Goal: Transaction & Acquisition: Purchase product/service

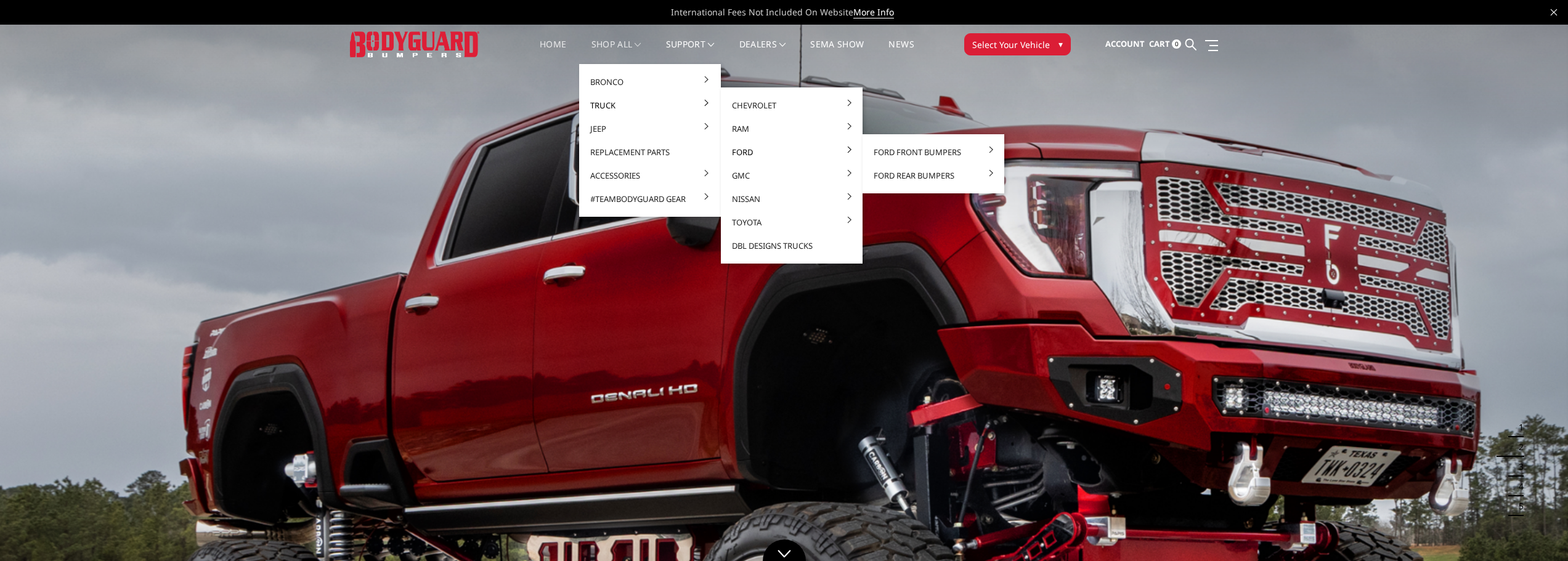
click at [744, 150] on link "Ford" at bounding box center [792, 152] width 132 height 23
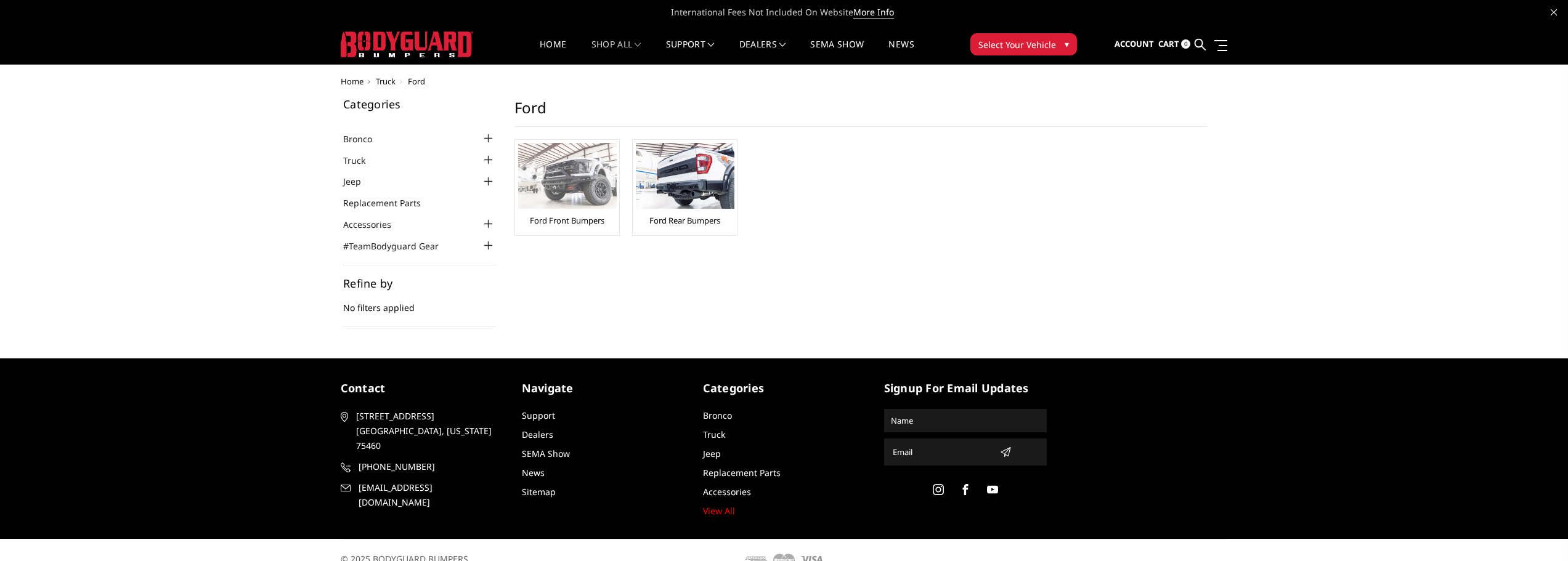
click at [551, 220] on link "Ford Front Bumpers" at bounding box center [567, 220] width 75 height 11
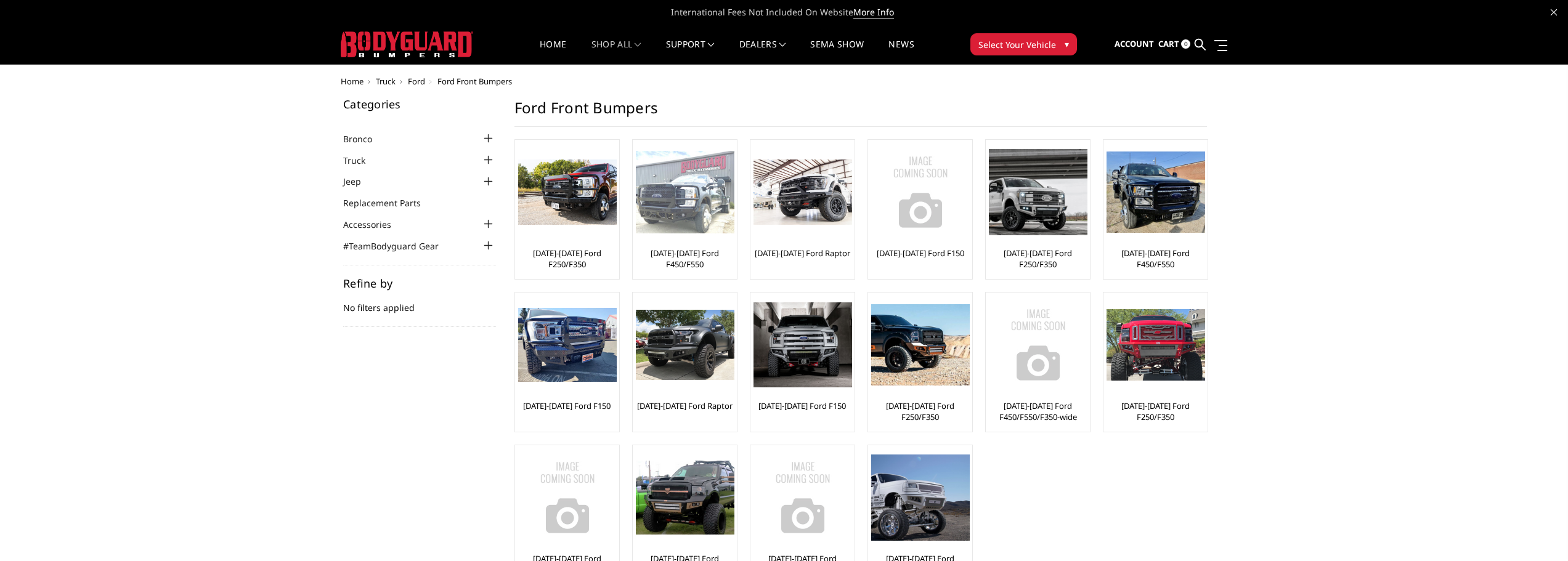
click at [686, 241] on div "[DATE]-[DATE] Ford F450/F550" at bounding box center [685, 210] width 98 height 133
click at [686, 221] on img at bounding box center [686, 192] width 99 height 83
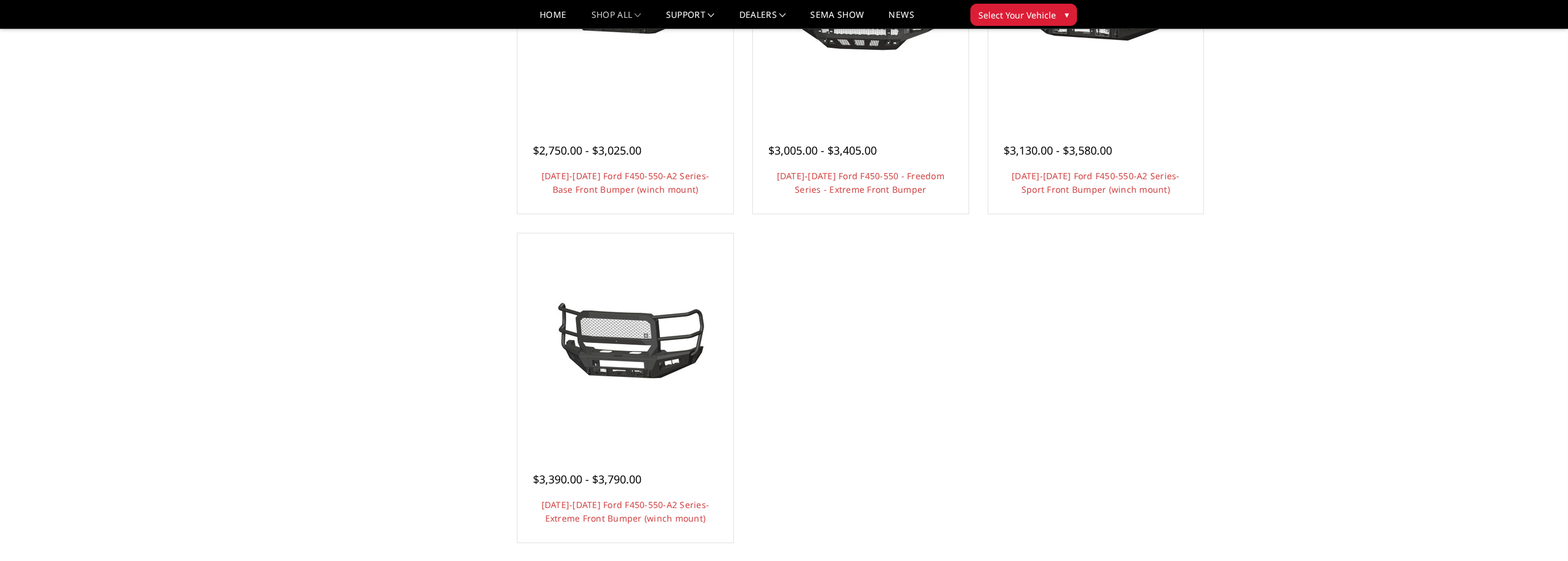
scroll to position [985, 0]
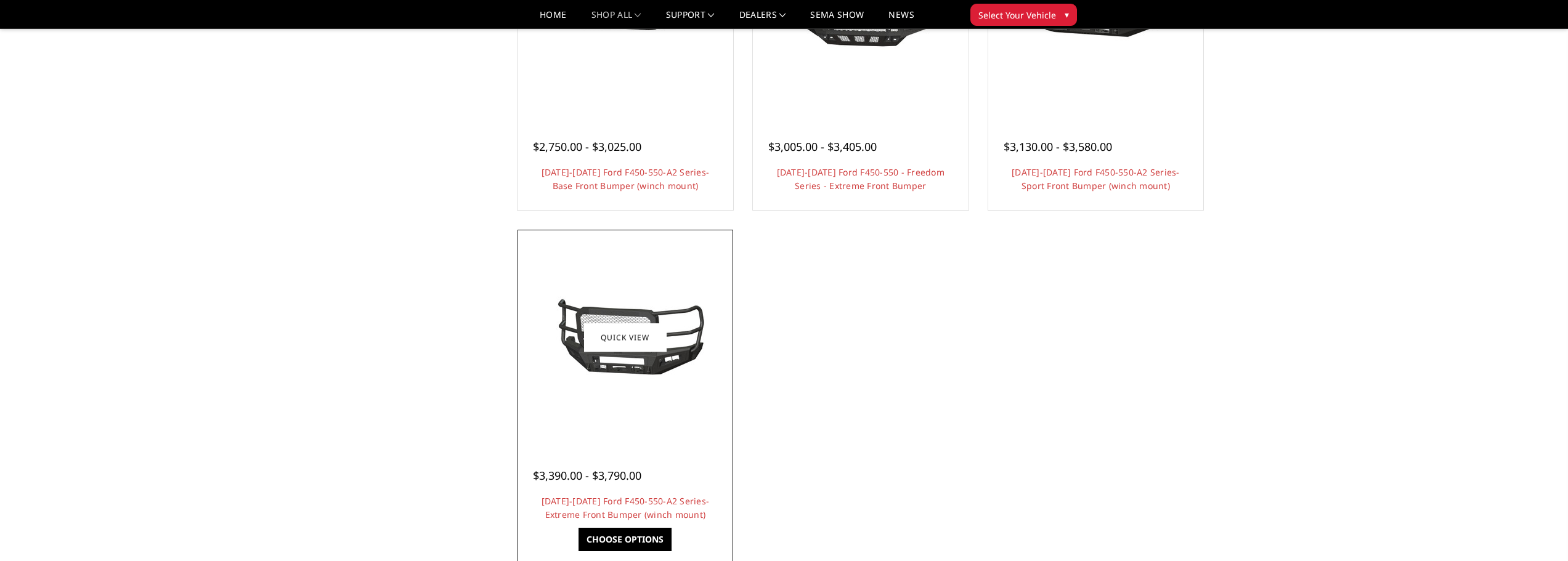
click at [643, 359] on img at bounding box center [626, 337] width 198 height 92
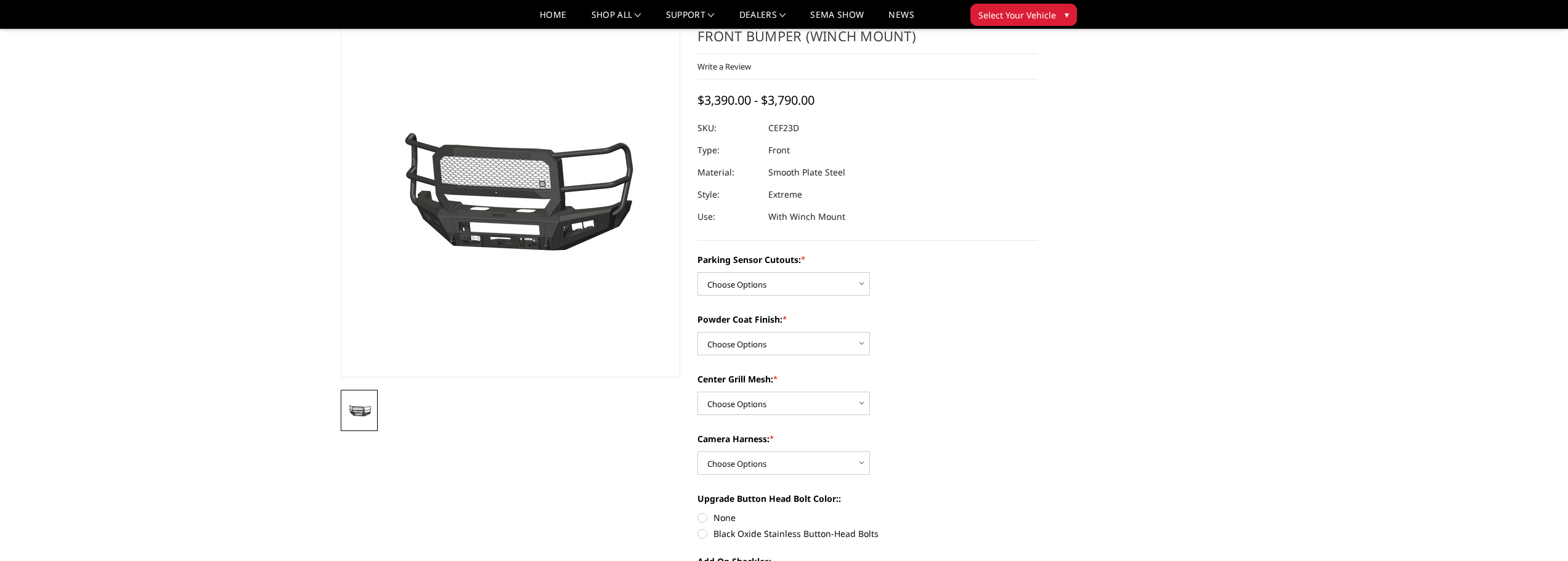
scroll to position [82, 0]
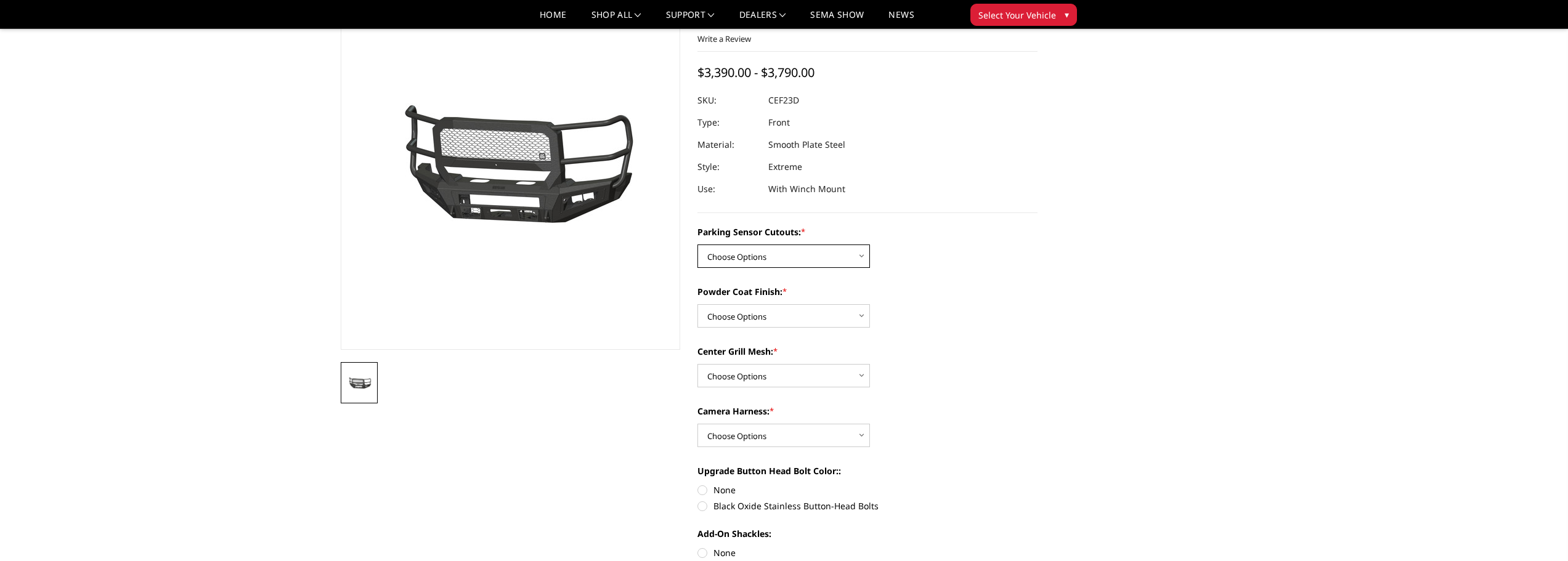
click at [864, 257] on select "Choose Options No-Without Parking Sensor Cutouts Yes-With Parking Sensor Cutouts" at bounding box center [784, 256] width 173 height 23
select select "2429"
click at [698, 244] on select "Choose Options No-Without Parking Sensor Cutouts Yes-With Parking Sensor Cutouts" at bounding box center [784, 256] width 173 height 23
click at [860, 317] on select "Choose Options Bare Metal Textured Black Powder Coat" at bounding box center [784, 316] width 173 height 23
select select "2431"
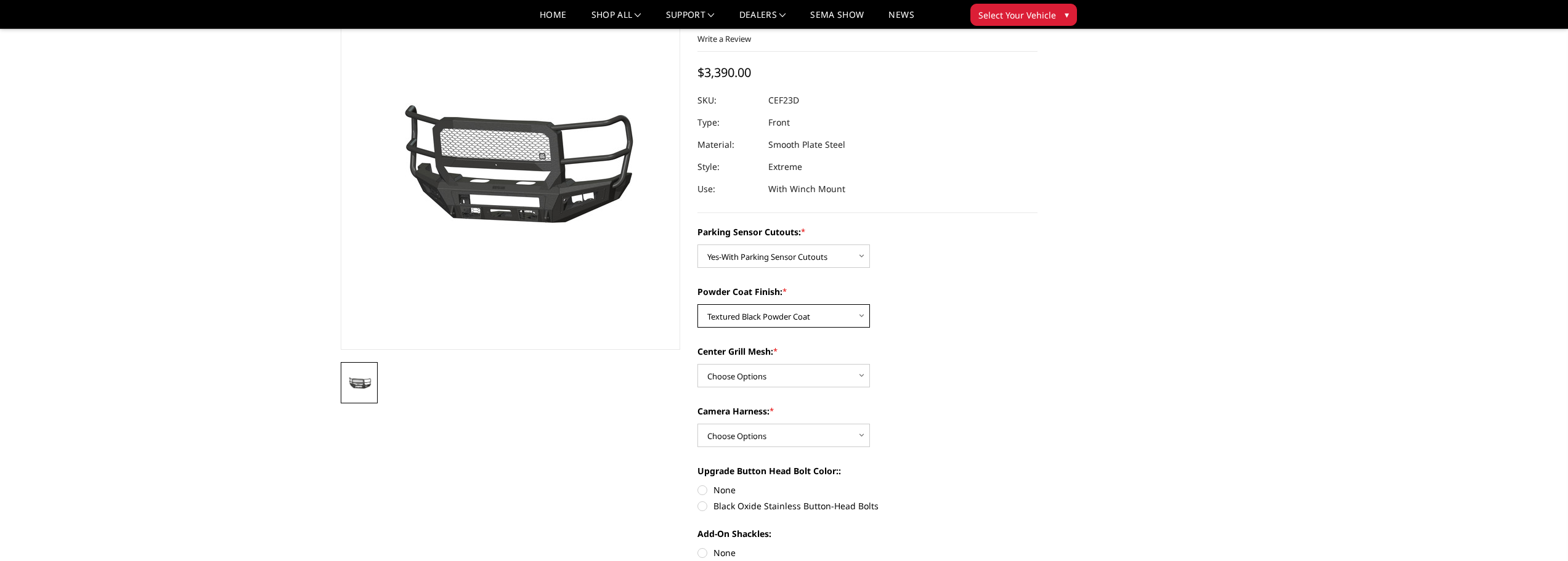
click at [698, 304] on select "Choose Options Bare Metal Textured Black Powder Coat" at bounding box center [784, 316] width 173 height 23
click at [859, 377] on select "Choose Options With Center Grill Mesh Without Center Grill Mesh" at bounding box center [784, 375] width 173 height 23
select select "2432"
click at [698, 364] on select "Choose Options With Center Grill Mesh Without Center Grill Mesh" at bounding box center [784, 375] width 173 height 23
click at [863, 438] on select "Choose Options WITH Camera Harness WITHOUT Camera Harness" at bounding box center [784, 435] width 173 height 23
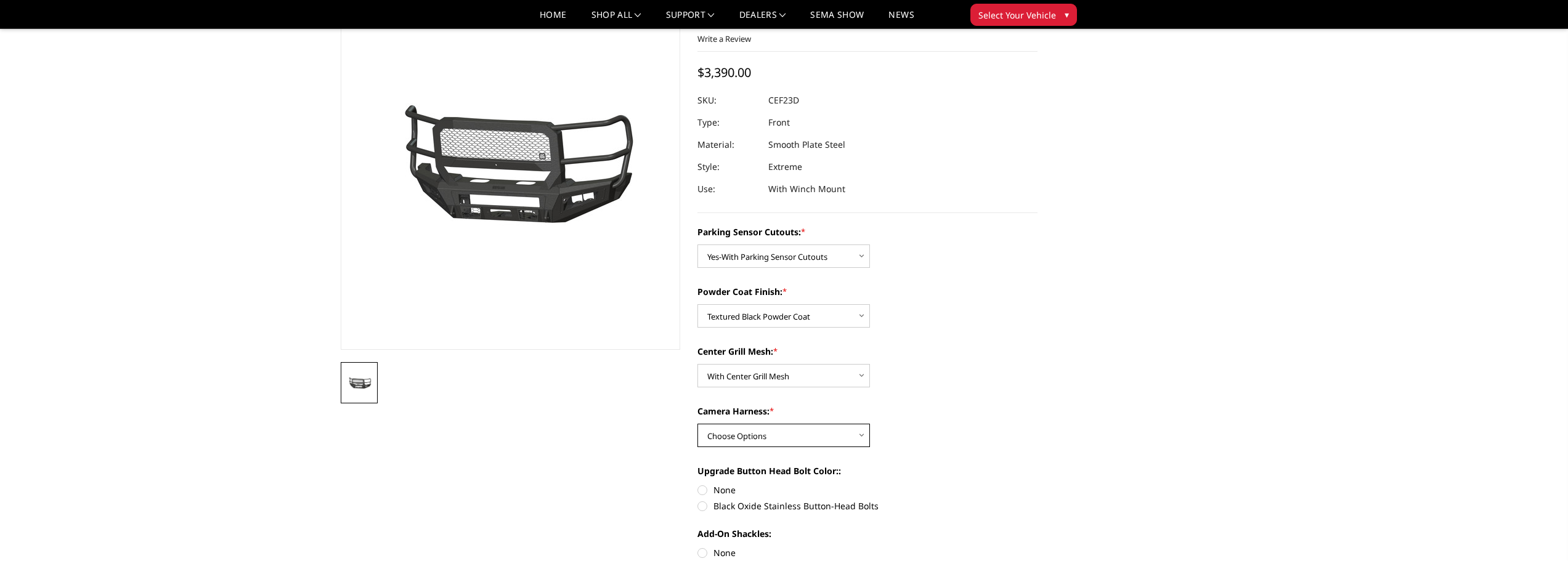
select select "2434"
click at [698, 424] on select "Choose Options WITH Camera Harness WITHOUT Camera Harness" at bounding box center [784, 435] width 173 height 23
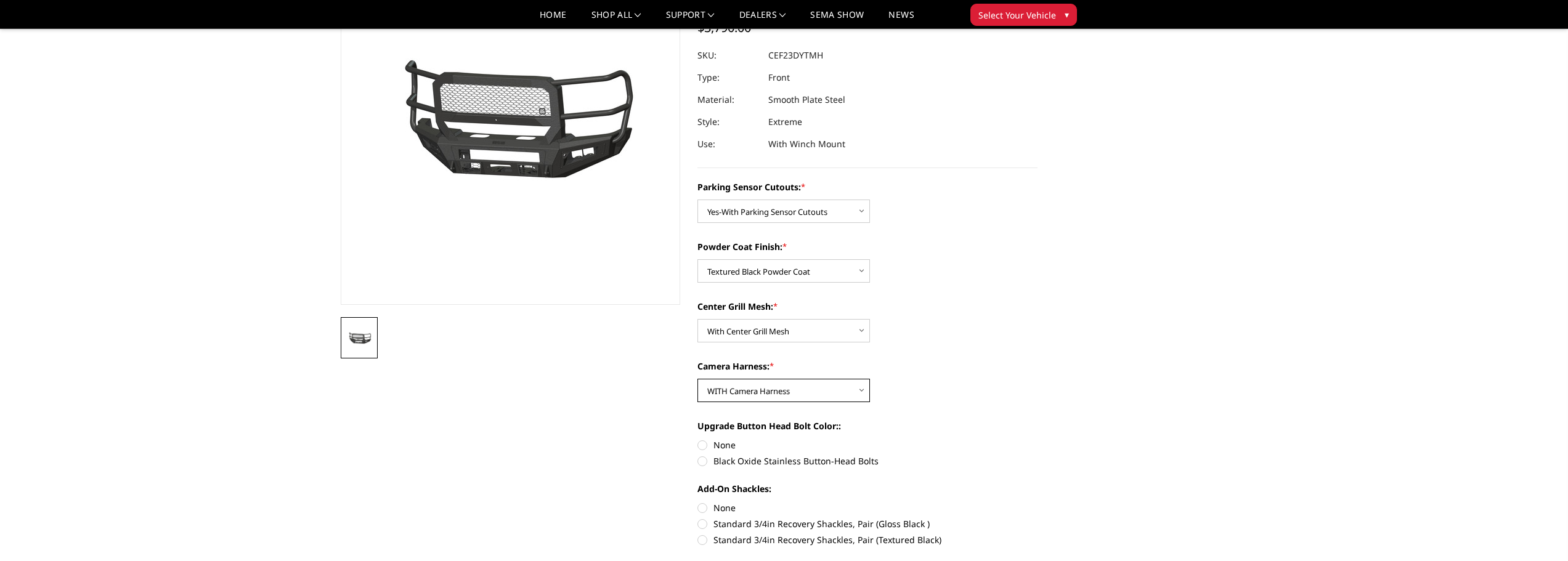
scroll to position [165, 0]
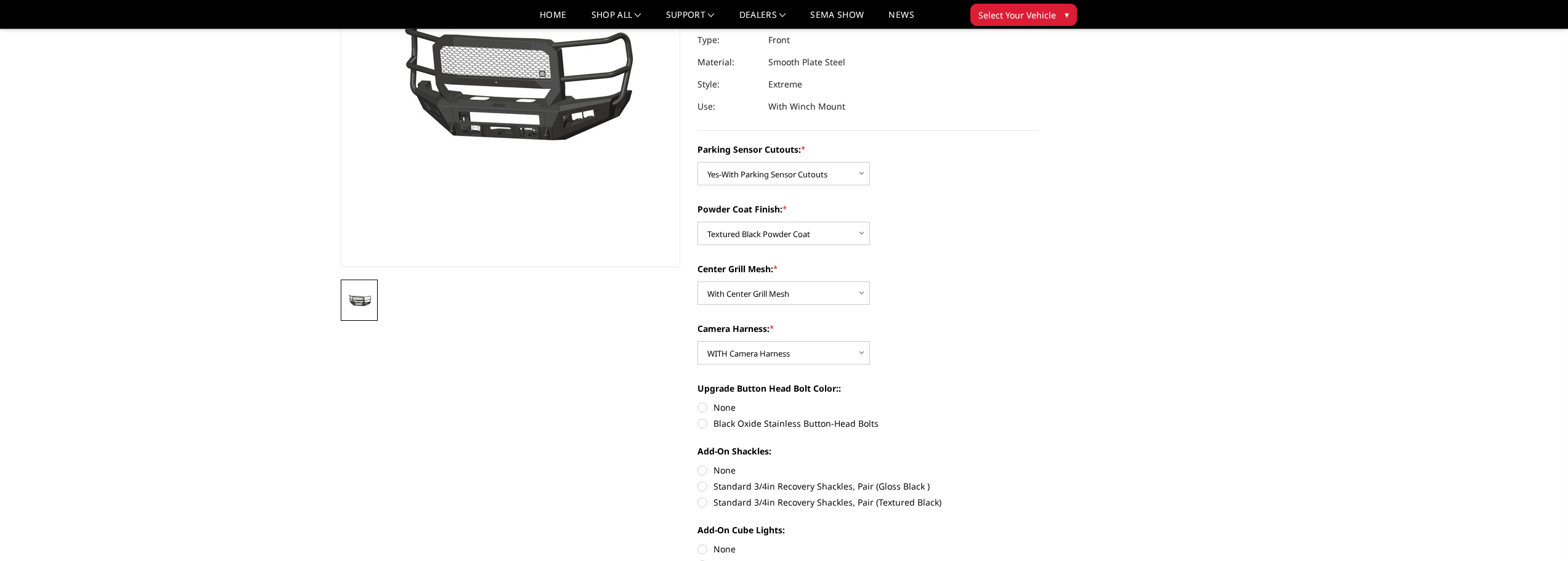
click at [703, 421] on label "Black Oxide Stainless Button-Head Bolts" at bounding box center [868, 424] width 340 height 13
click at [1038, 401] on input "Black Oxide Stainless Button-Head Bolts" at bounding box center [1038, 401] width 1 height 1
radio input "true"
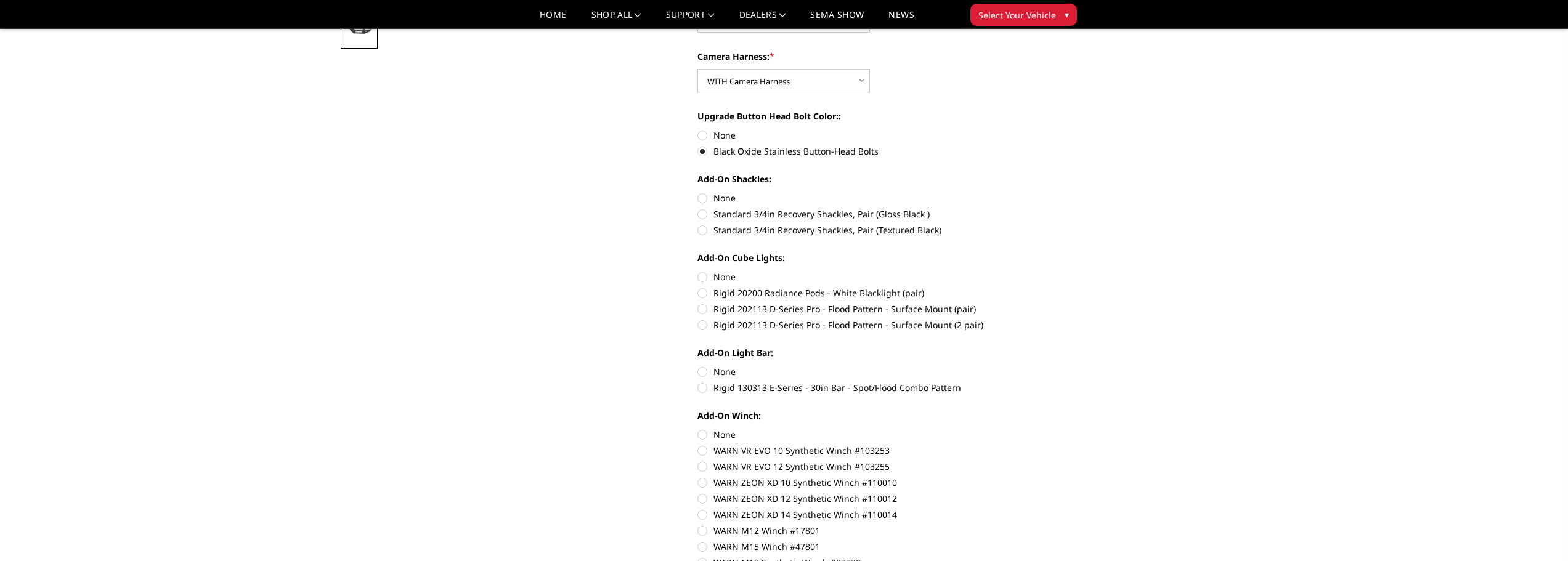
scroll to position [410, 0]
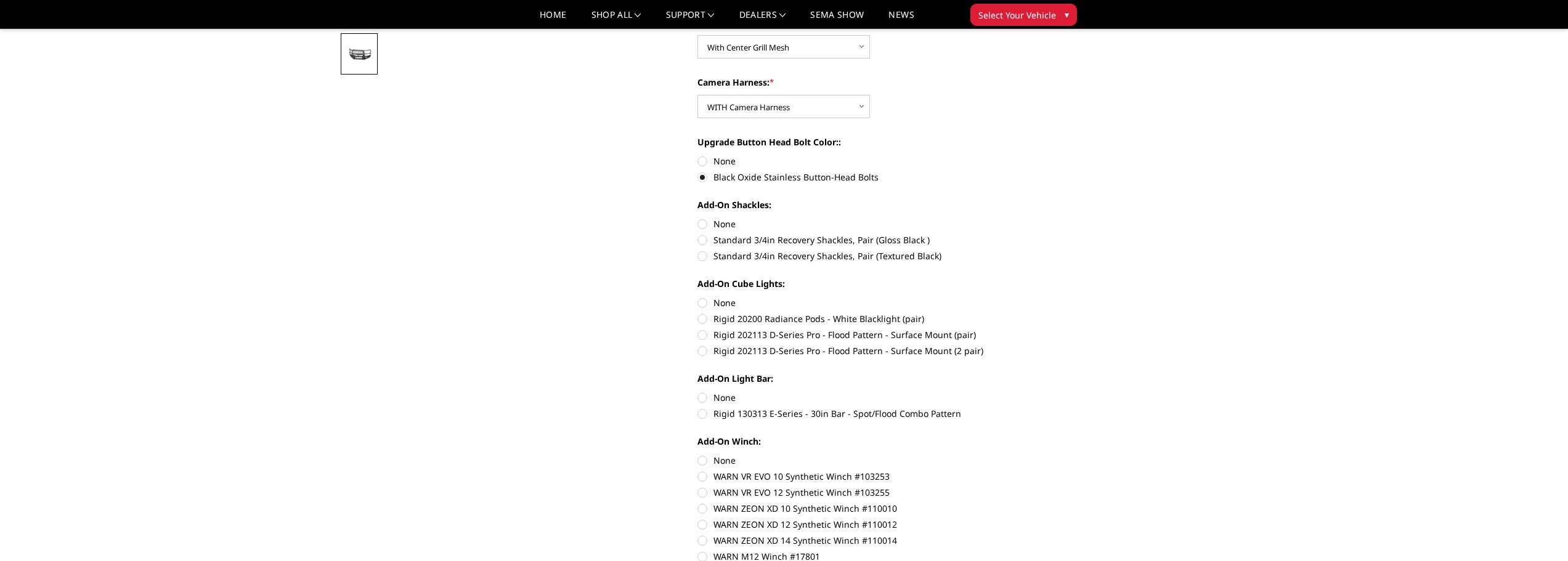
click at [704, 354] on label "Rigid 202113 D-Series Pro - Flood Pattern - Surface Mount (2 pair)" at bounding box center [868, 351] width 340 height 13
click at [1038, 329] on input "Rigid 202113 D-Series Pro - Flood Pattern - Surface Mount (2 pair)" at bounding box center [1038, 328] width 1 height 1
radio input "true"
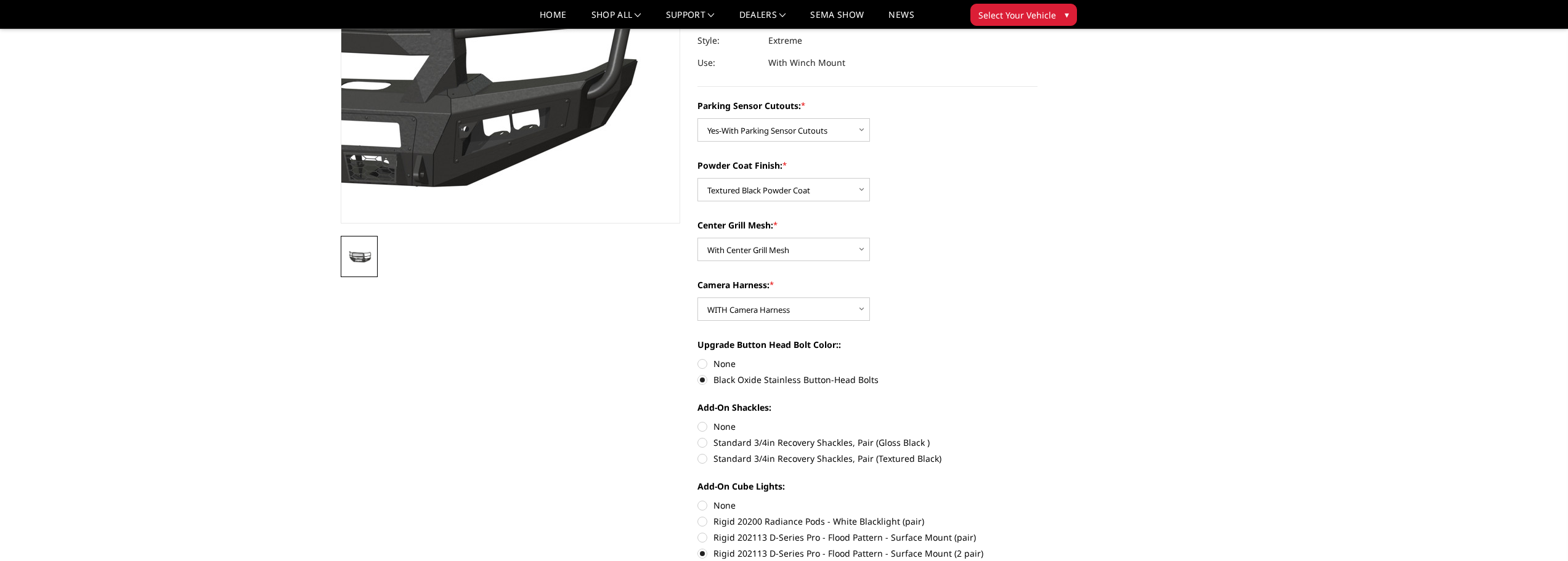
scroll to position [246, 0]
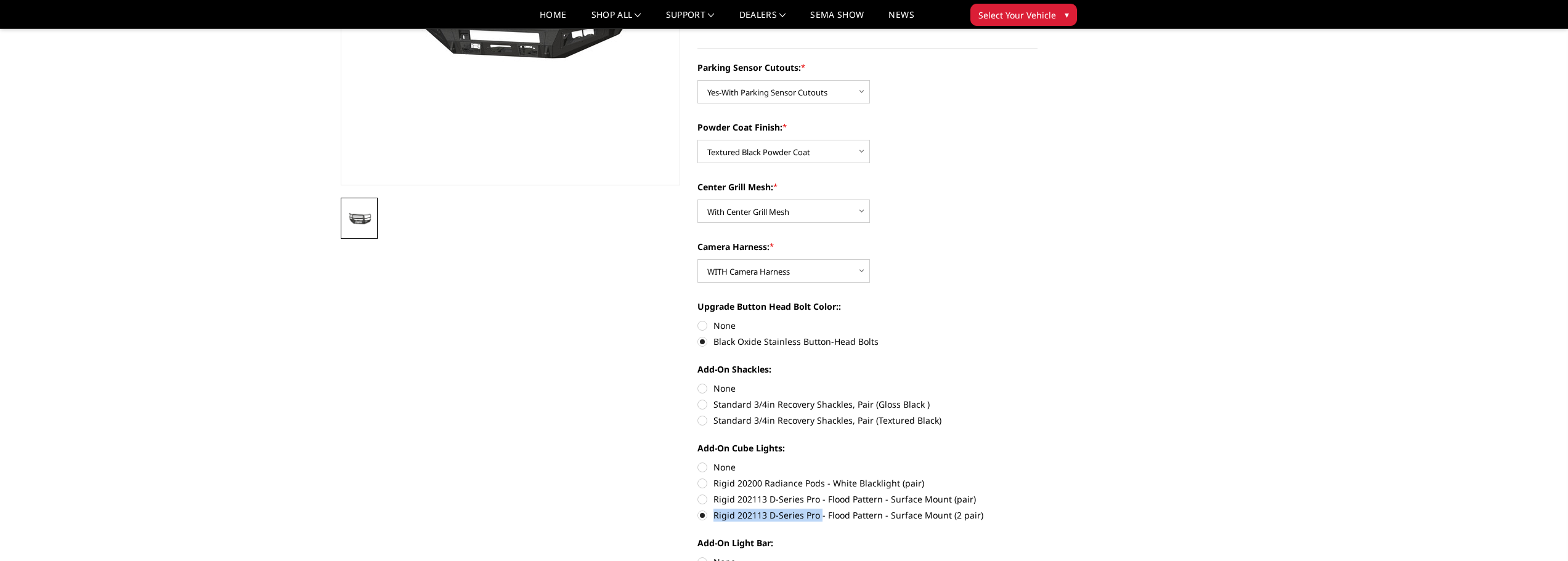
drag, startPoint x: 821, startPoint y: 515, endPoint x: 712, endPoint y: 514, distance: 109.0
click at [712, 514] on label "Rigid 202113 D-Series Pro - Flood Pattern - Surface Mount (2 pair)" at bounding box center [868, 515] width 340 height 13
copy label "Rigid 202113 D-Series Pro"
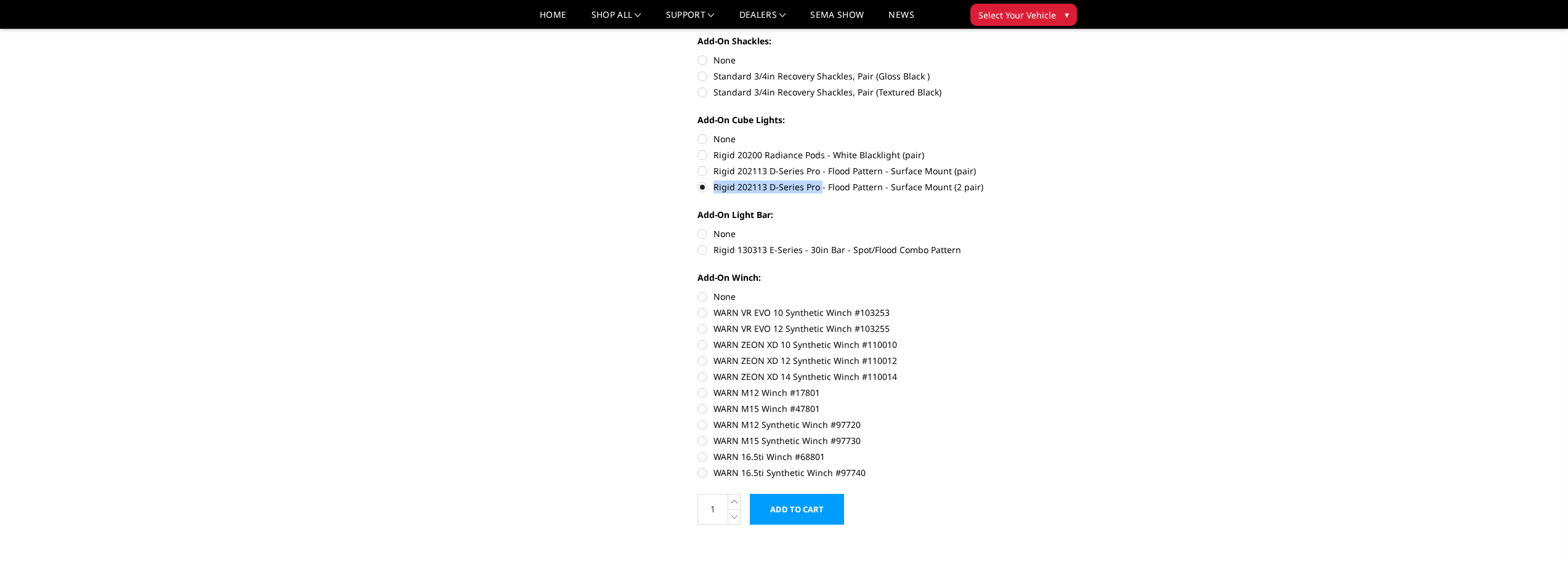
scroll to position [739, 0]
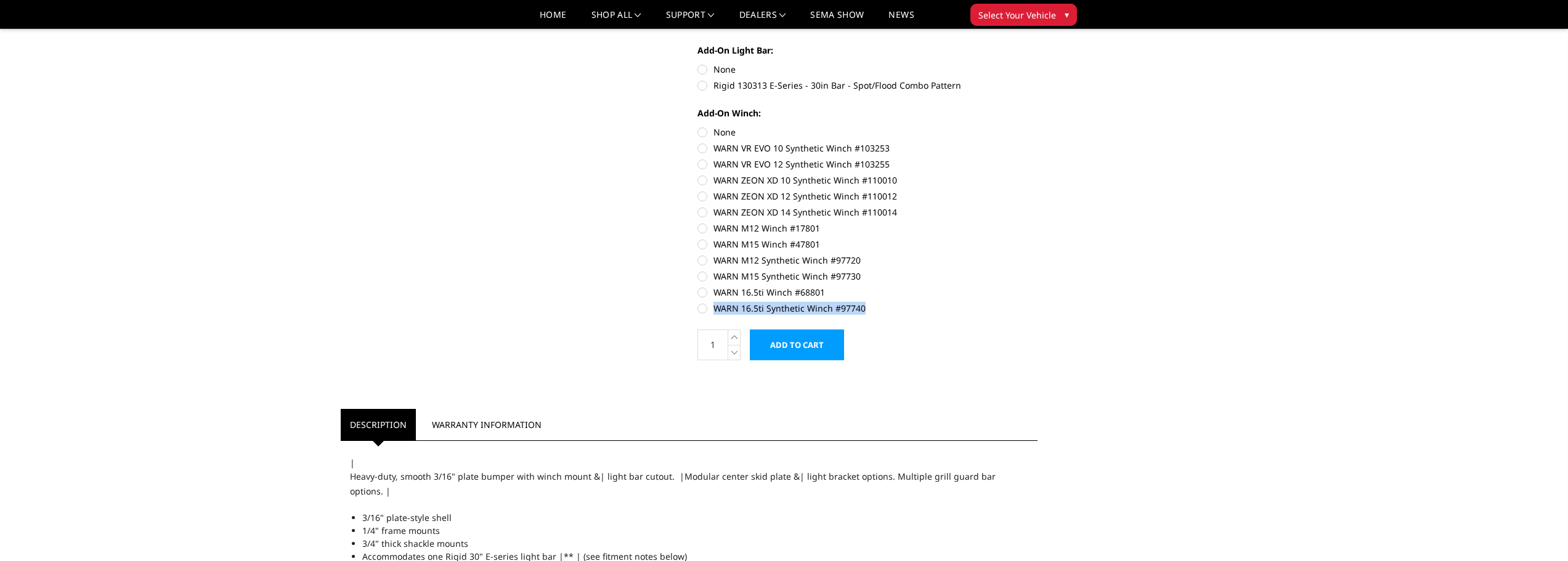
drag, startPoint x: 710, startPoint y: 308, endPoint x: 762, endPoint y: 315, distance: 52.5
copy form "WARN 16.5ti Synthetic Winch #97740 Current Stock: Quantity:"
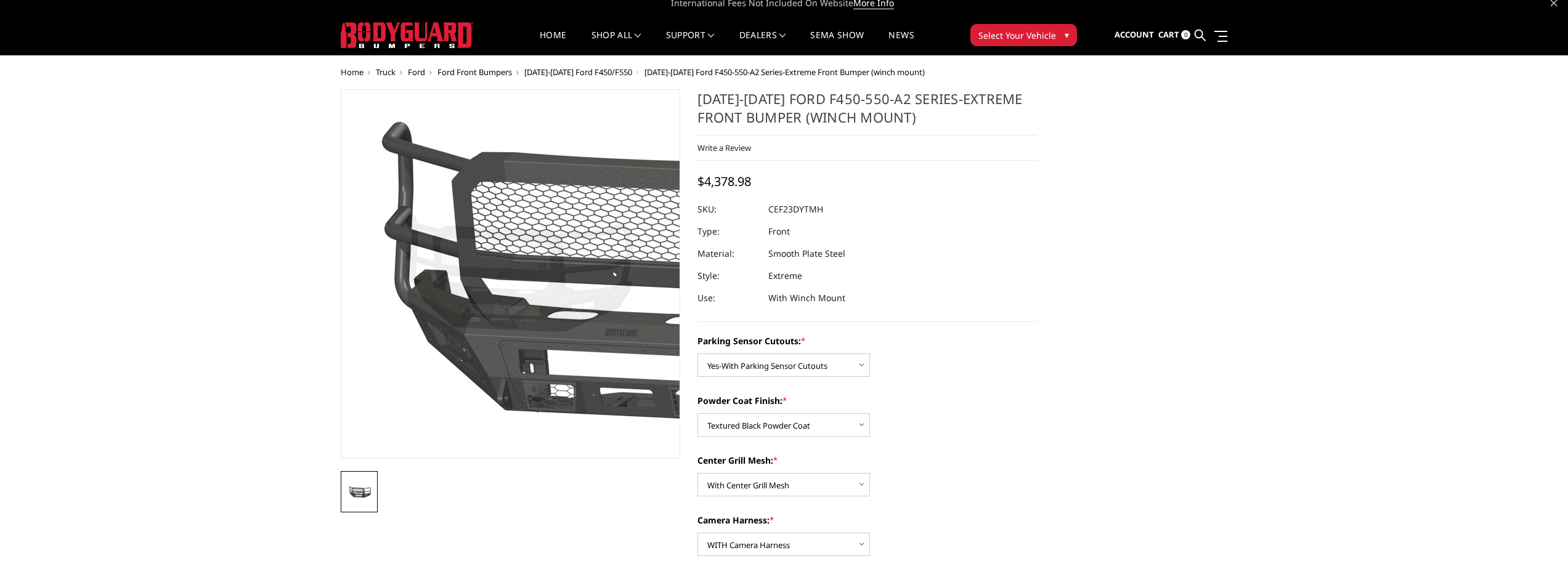
scroll to position [0, 0]
